Goal: Complete application form

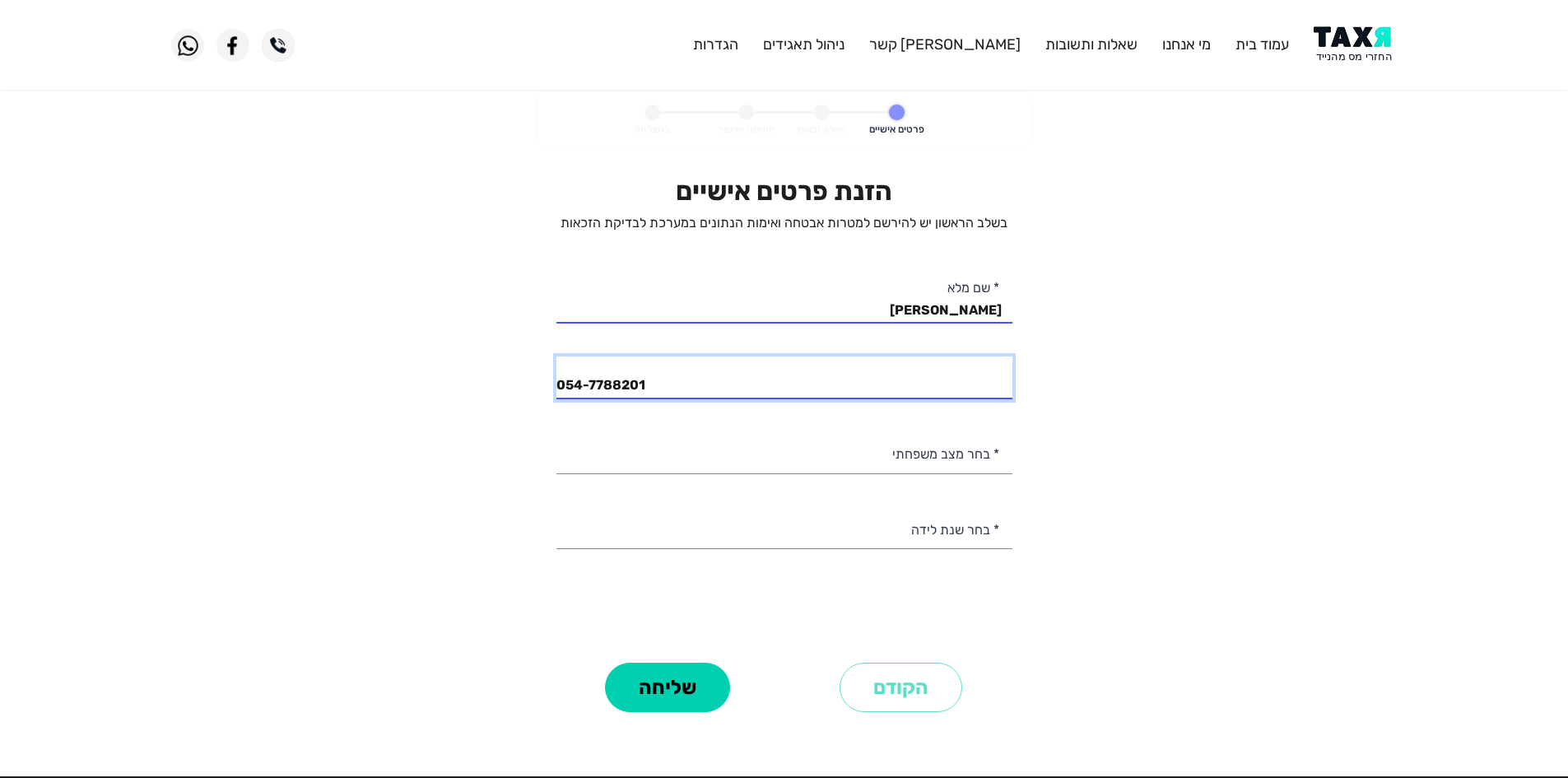
drag, startPoint x: 756, startPoint y: 377, endPoint x: 327, endPoint y: 415, distance: 430.7
click at [340, 416] on personal-details "פרטים אישיים שאלון זכאות חתימה ואישור בהצלחה הזנת פרטים אישיים בשלב הראשון יש ל…" at bounding box center [784, 427] width 1568 height 671
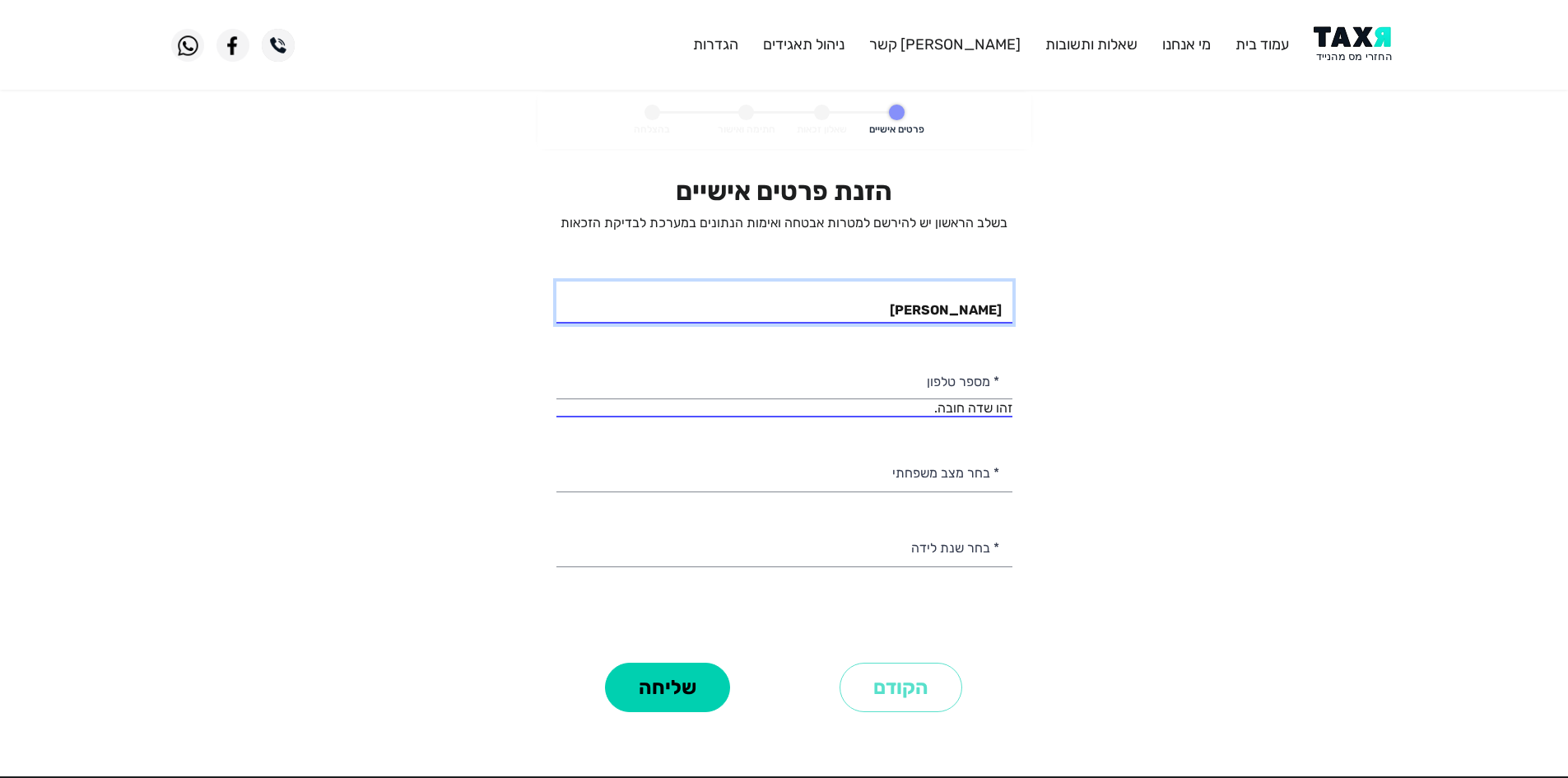
drag, startPoint x: 1063, startPoint y: 308, endPoint x: 1294, endPoint y: 282, distance: 232.5
click at [1238, 286] on personal-details "פרטים אישיים שאלון זכאות חתימה ואישור בהצלחה הזנת פרטים אישיים בשלב הראשון יש ל…" at bounding box center [784, 427] width 1568 height 671
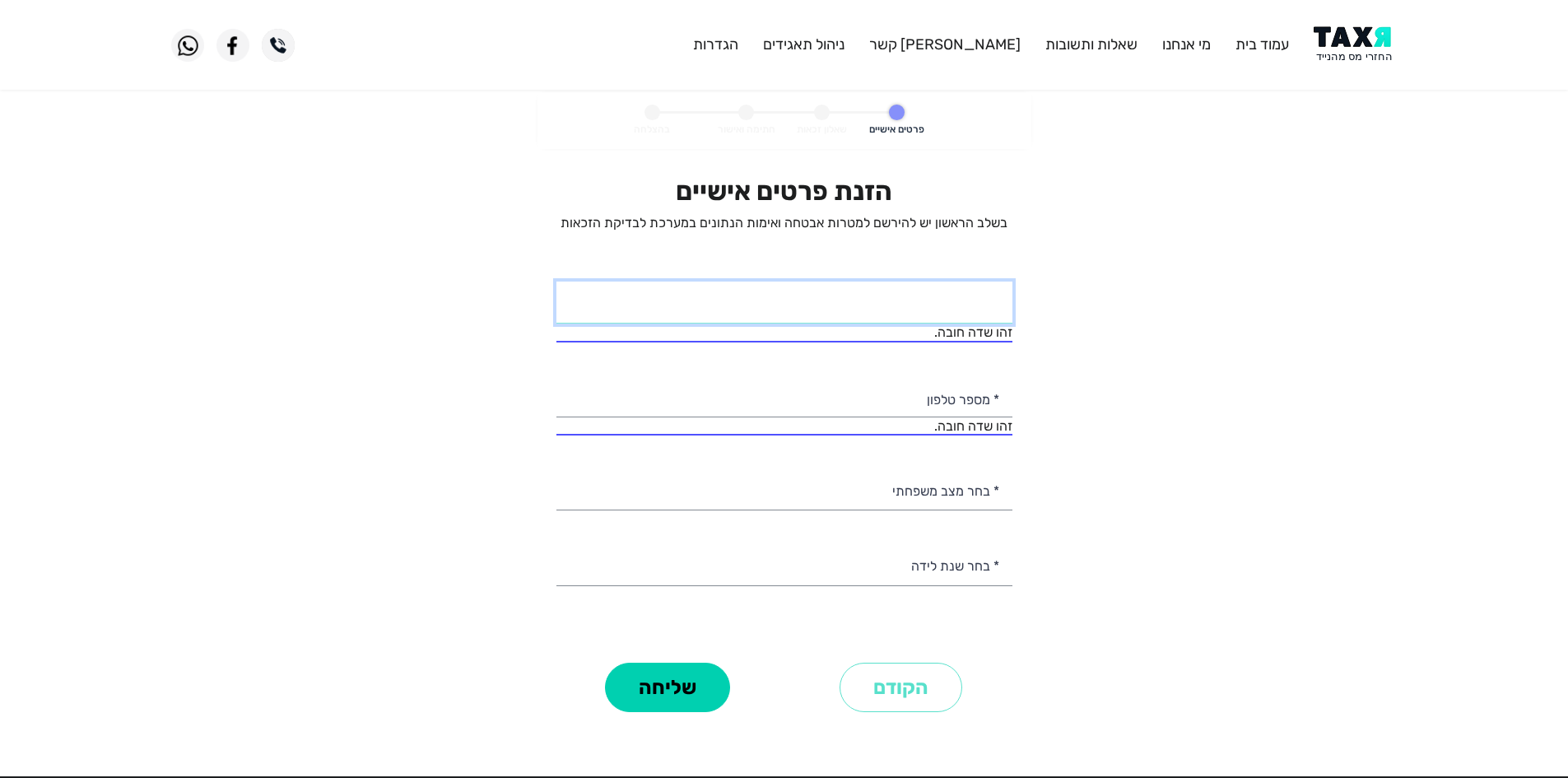
paste input "[PERSON_NAME]"
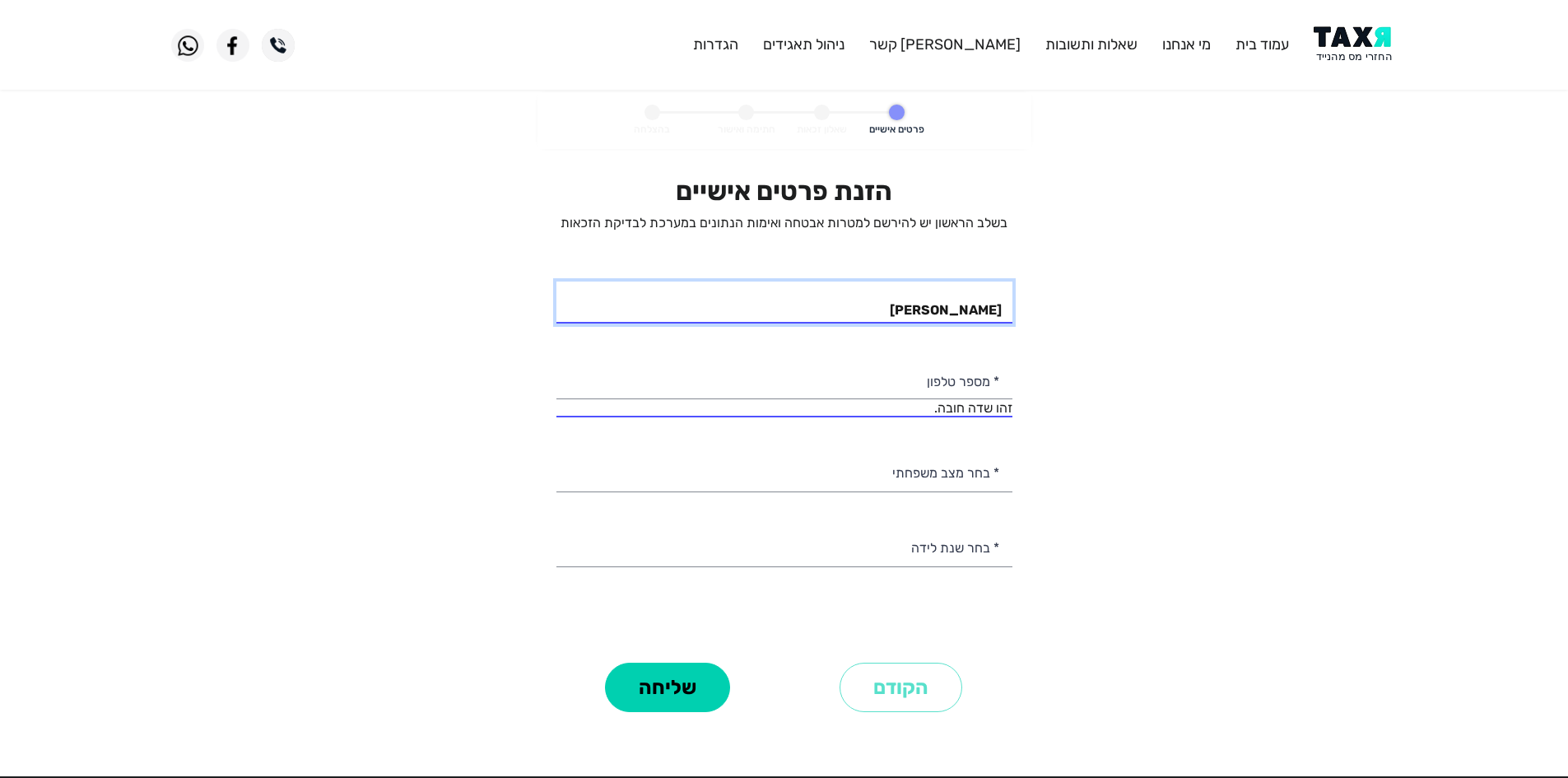
type input "[PERSON_NAME]"
click at [948, 384] on input "* מספר טלפון" at bounding box center [784, 377] width 456 height 42
paste input "0524042348"
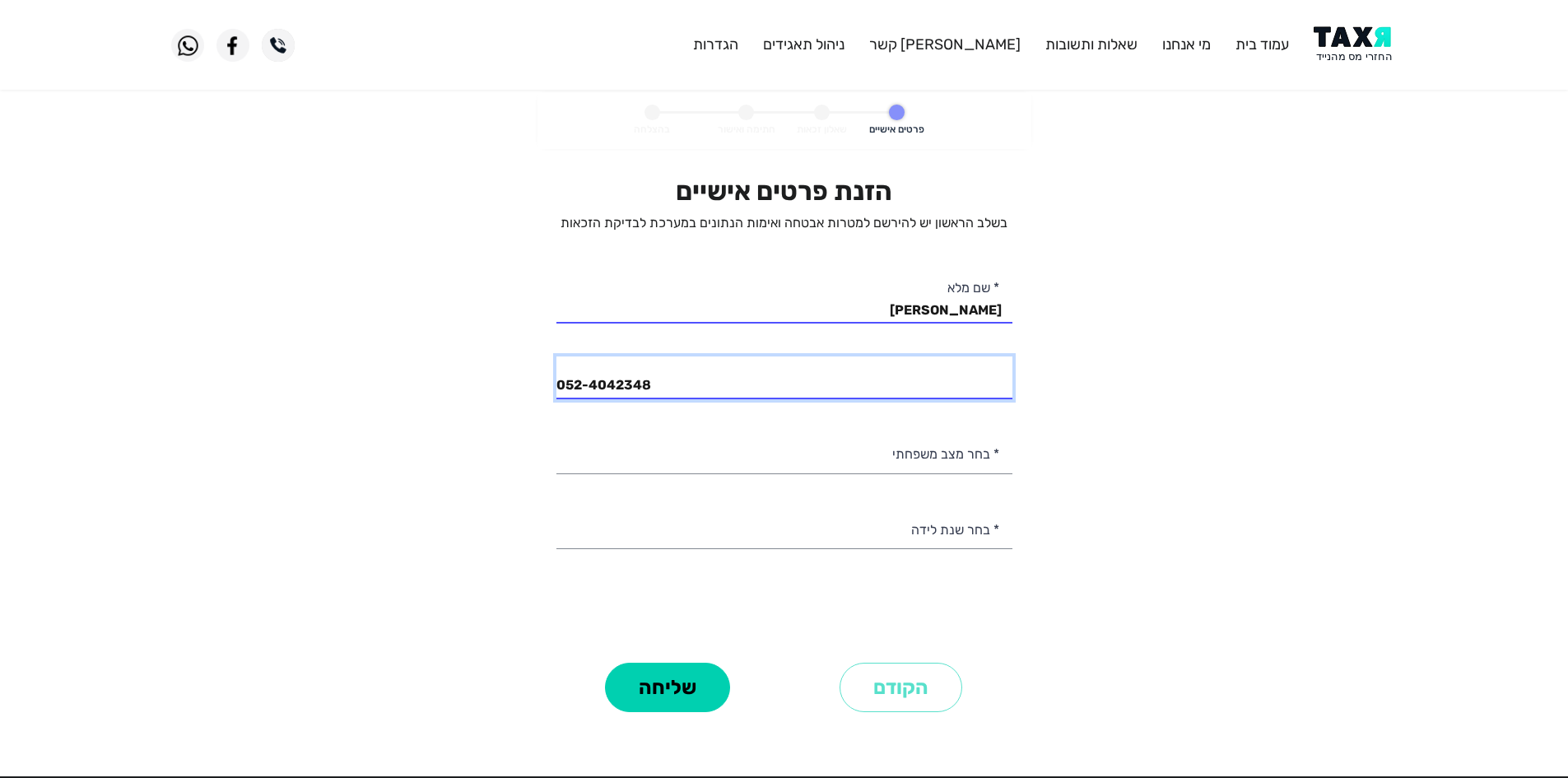
type input "052-4042348"
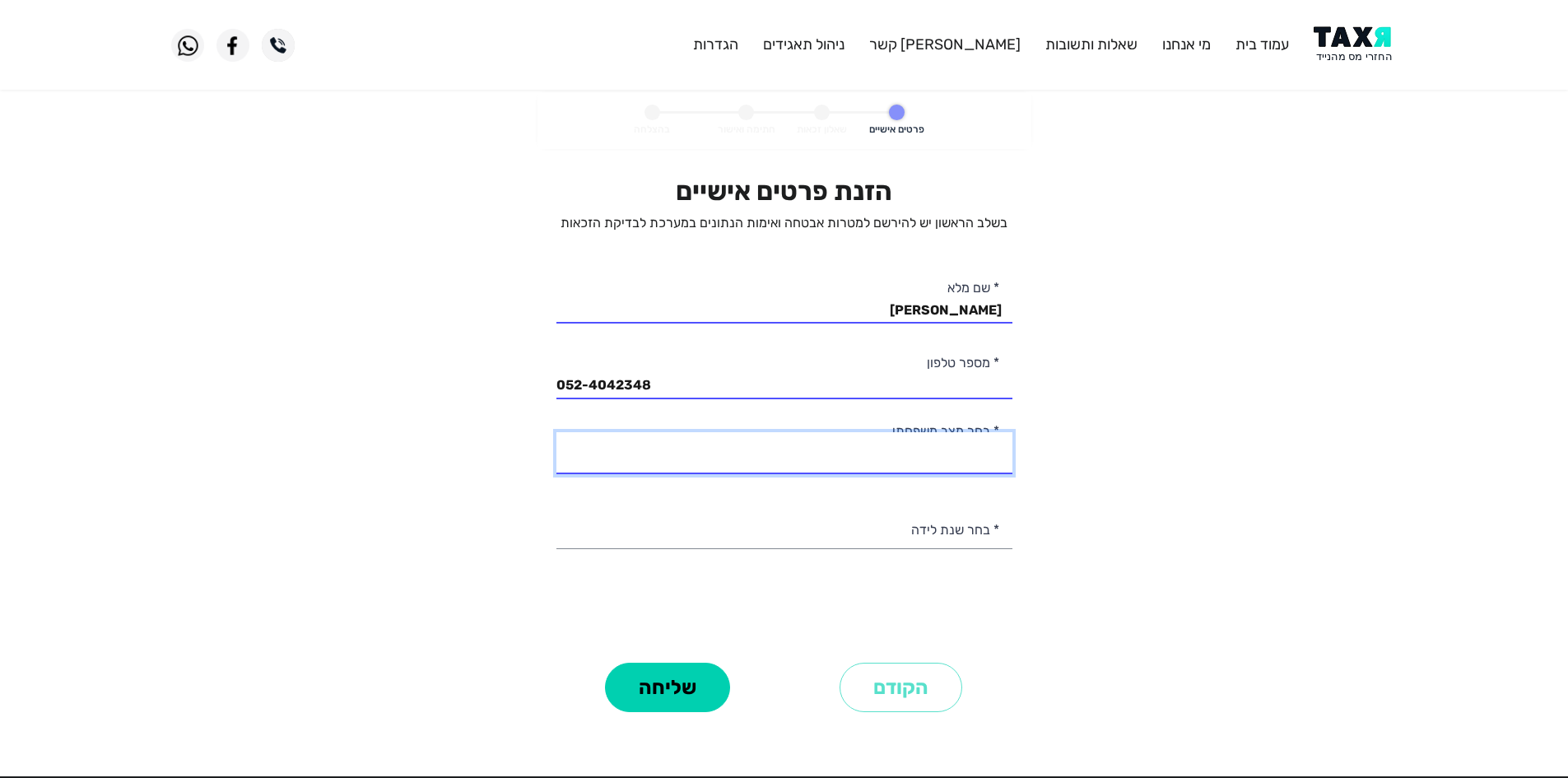
click at [949, 447] on select "רווק/ה נשוי/[PERSON_NAME]/ה אלמן/נה" at bounding box center [784, 453] width 456 height 42
select select "1: Single"
click at [557, 432] on select "רווק/ה נשוי/[PERSON_NAME]/ה אלמן/נה" at bounding box center [784, 453] width 456 height 42
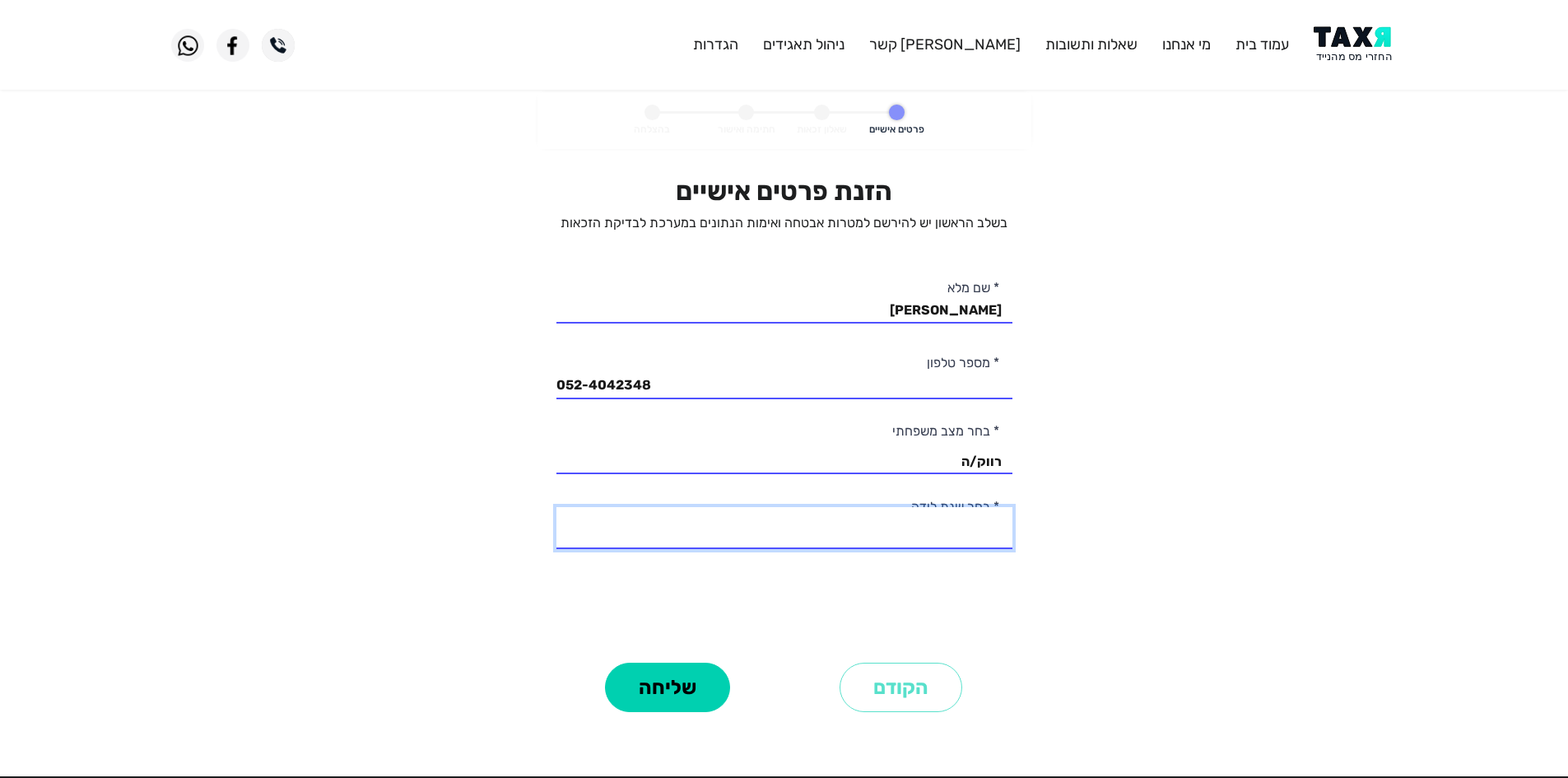
click at [926, 526] on select "2003 2002 2001 2000 1999 1998 1997 1996 1995 1994 1993 1992 1991 1990 1989 1988…" at bounding box center [784, 528] width 456 height 42
select select "9: 1995"
click at [557, 507] on select "2003 2002 2001 2000 1999 1998 1997 1996 1995 1994 1993 1992 1991 1990 1989 1988…" at bounding box center [784, 528] width 456 height 42
click at [693, 680] on button "שליחה" at bounding box center [667, 687] width 125 height 50
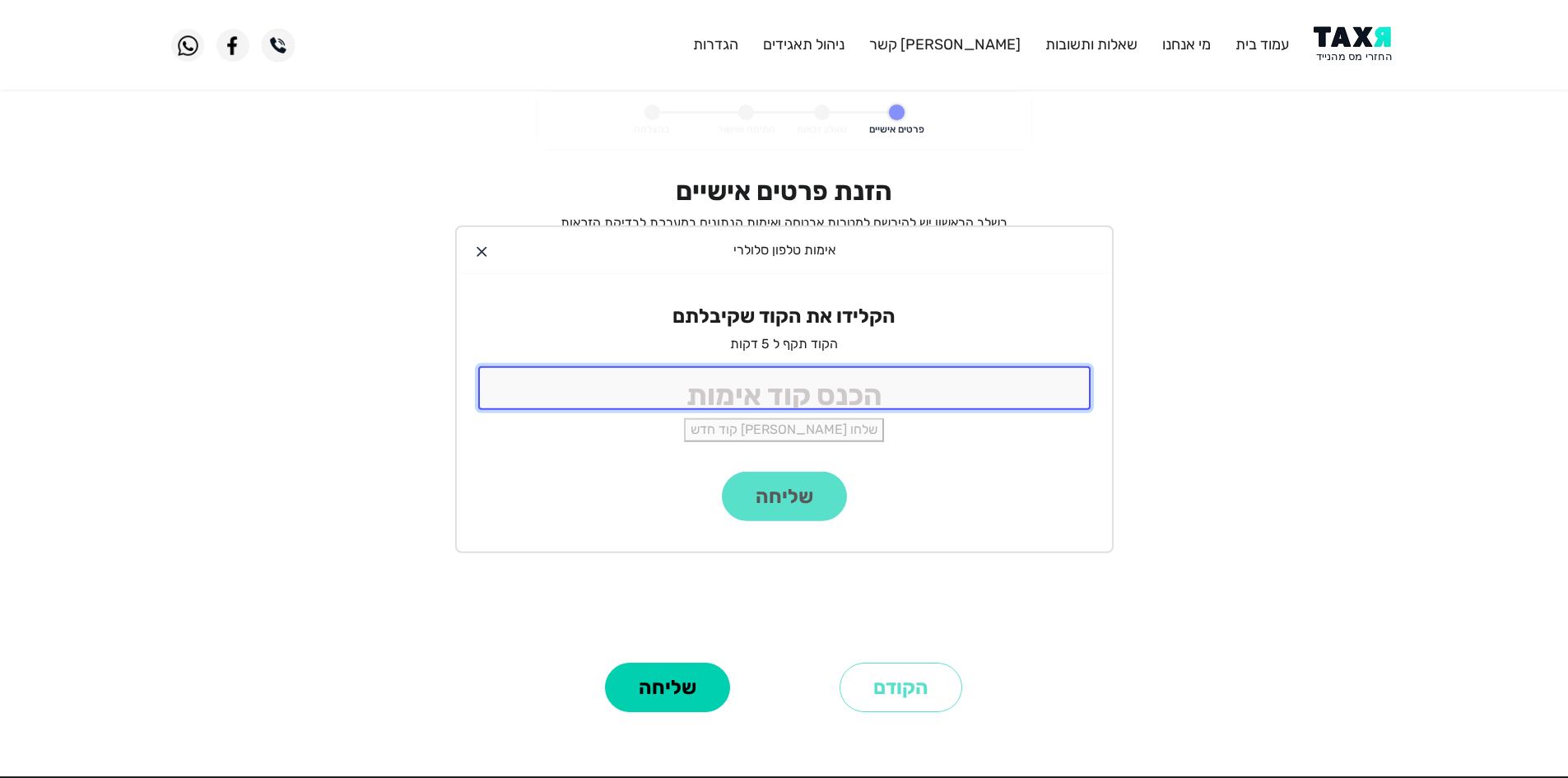
click at [889, 387] on input "tel" at bounding box center [784, 388] width 612 height 43
type input "9988"
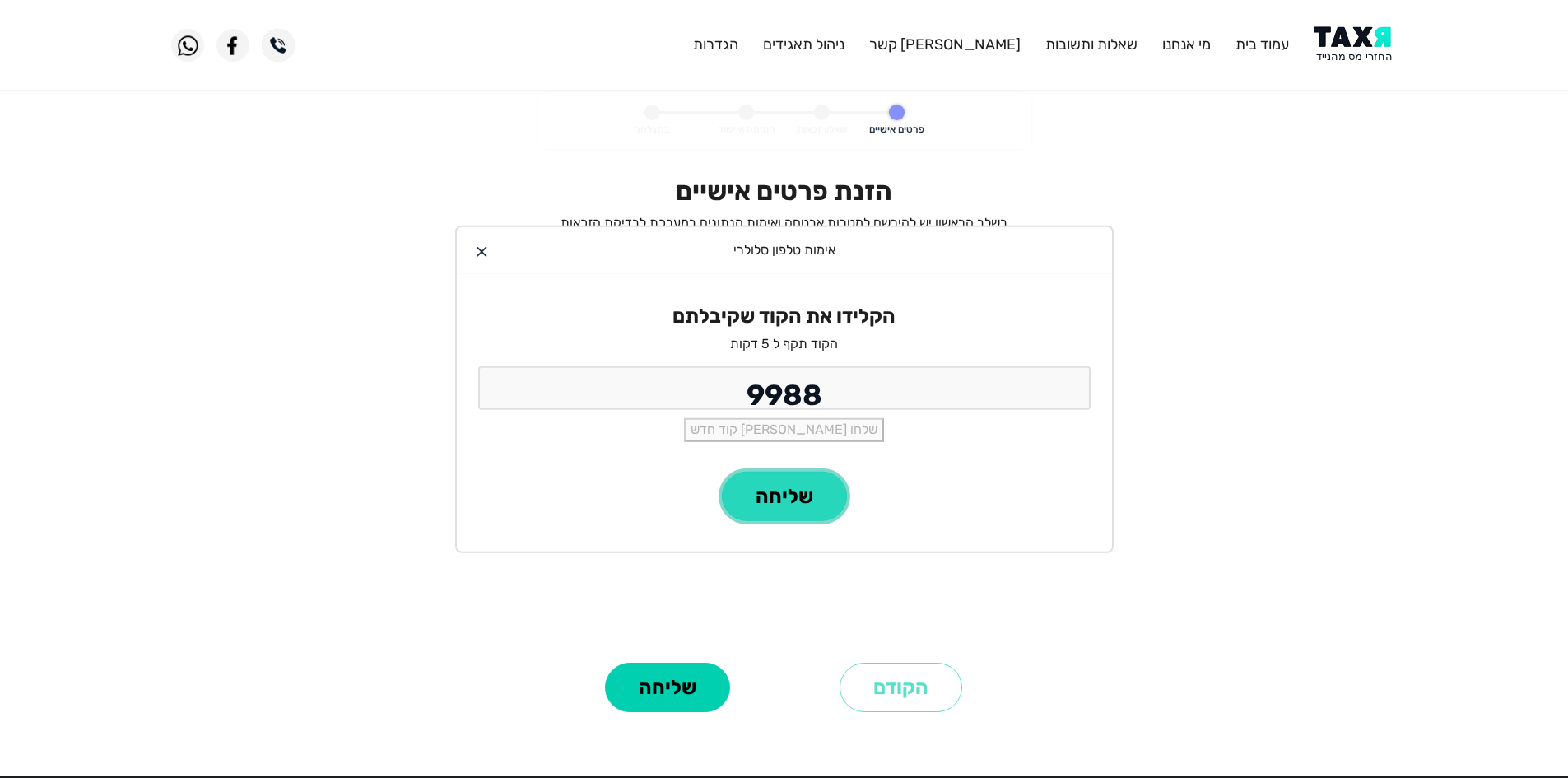
click at [838, 502] on button "שליחה" at bounding box center [784, 496] width 125 height 50
